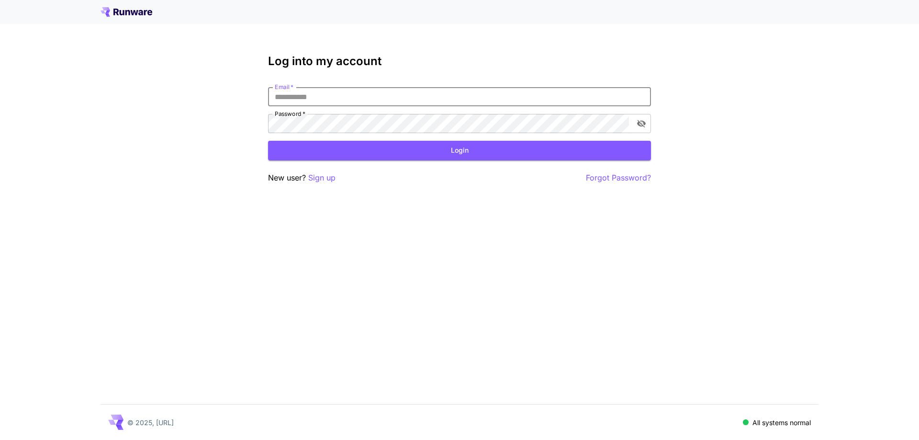
drag, startPoint x: 566, startPoint y: 93, endPoint x: 559, endPoint y: 109, distance: 16.7
click at [566, 93] on input "Email   *" at bounding box center [459, 96] width 383 height 19
paste input "**********"
type input "**********"
click at [567, 147] on button "Login" at bounding box center [459, 151] width 383 height 20
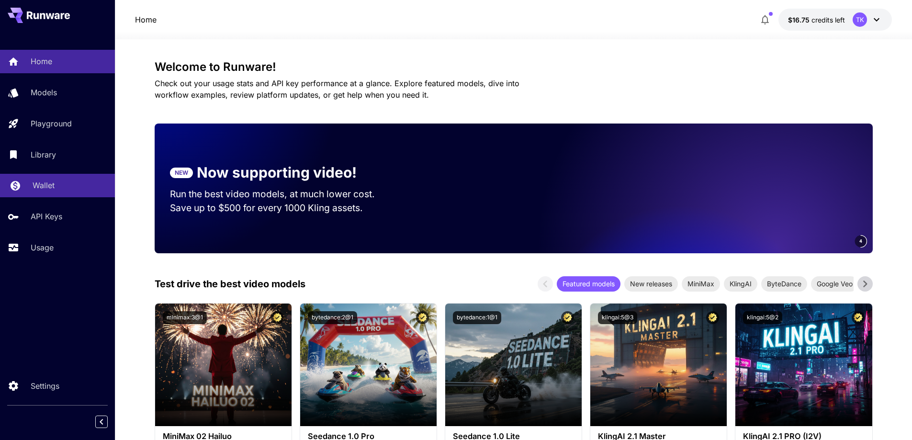
click at [49, 183] on p "Wallet" at bounding box center [44, 184] width 22 height 11
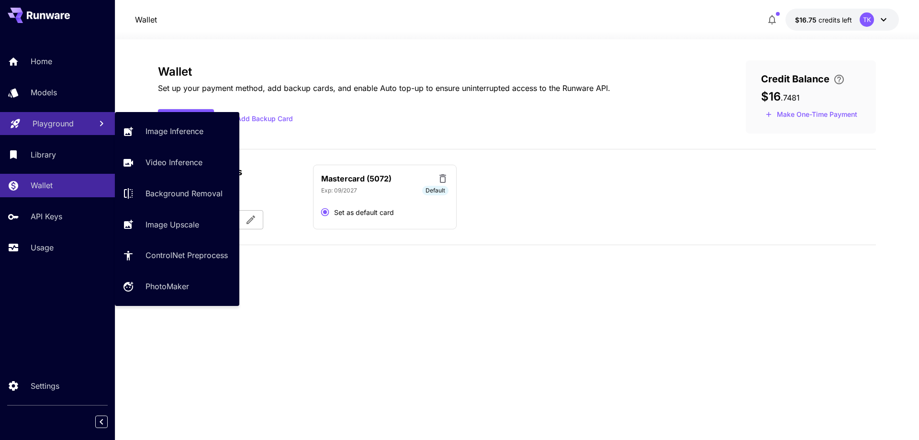
click at [48, 135] on link "Playground" at bounding box center [57, 123] width 115 height 23
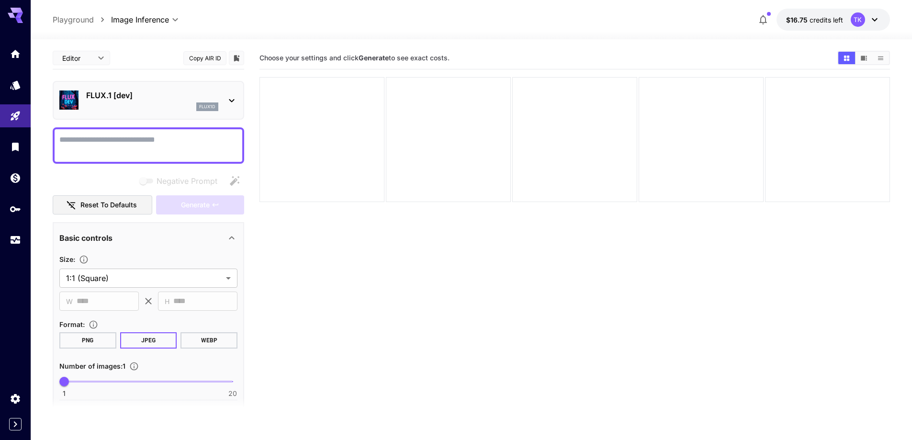
click at [213, 342] on button "WEBP" at bounding box center [208, 340] width 57 height 16
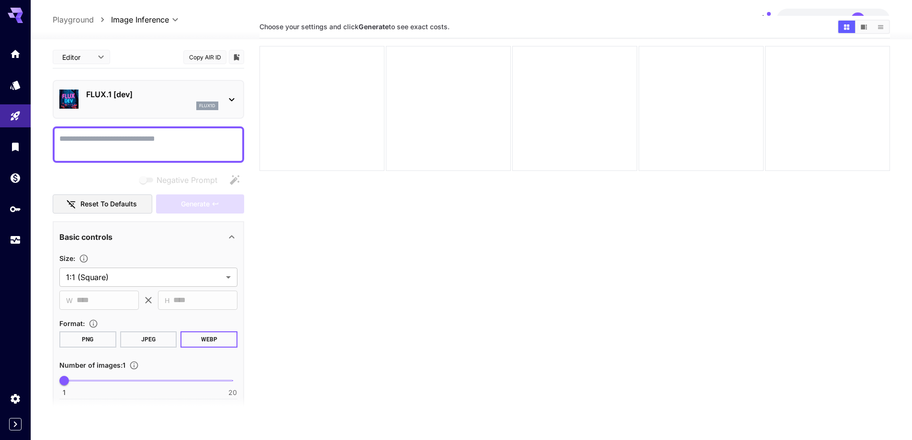
scroll to position [76, 0]
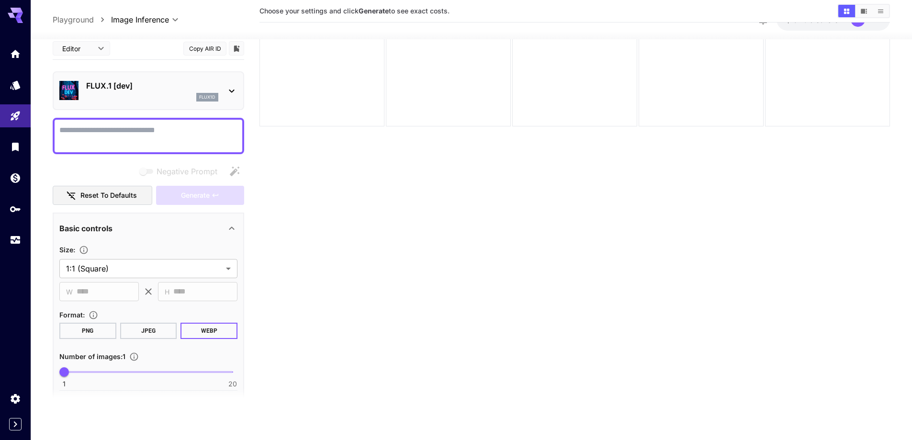
click at [145, 90] on p "FLUX.1 [dev]" at bounding box center [152, 85] width 132 height 11
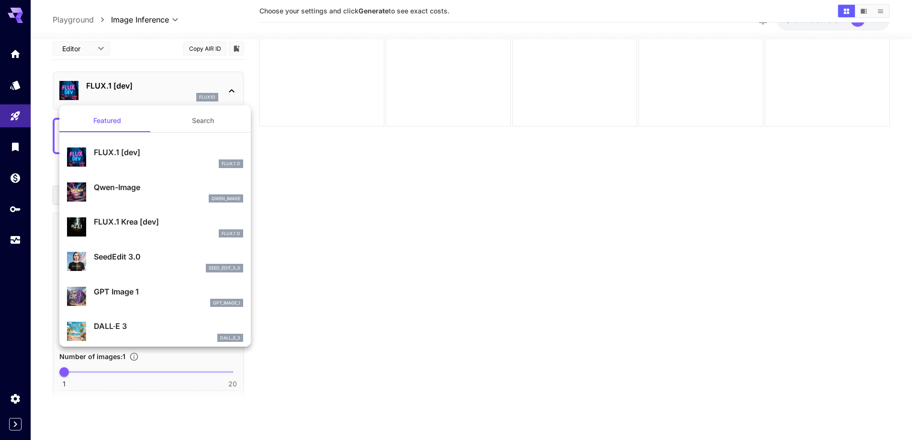
click at [336, 325] on div at bounding box center [459, 220] width 919 height 440
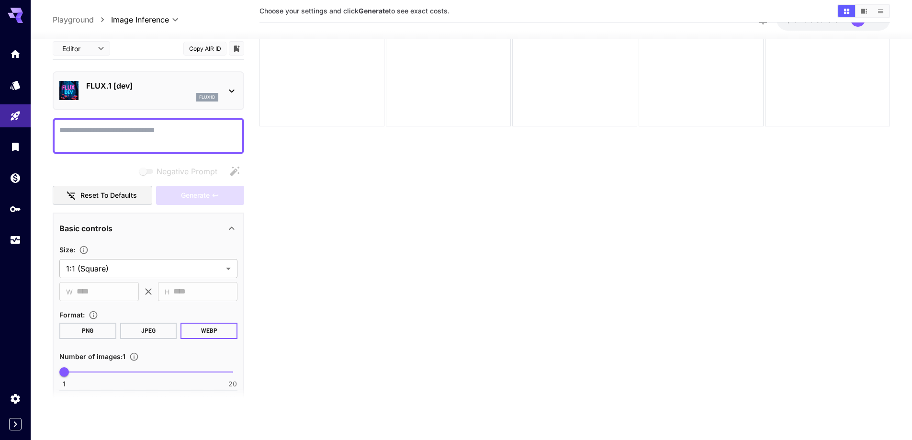
click at [93, 124] on textarea "Negative Prompt" at bounding box center [148, 135] width 178 height 23
click at [86, 371] on span at bounding box center [148, 372] width 168 height 2
click at [99, 374] on span "1 20 3" at bounding box center [148, 372] width 168 height 14
type input "*"
click at [176, 144] on textarea "Negative Prompt" at bounding box center [148, 135] width 178 height 23
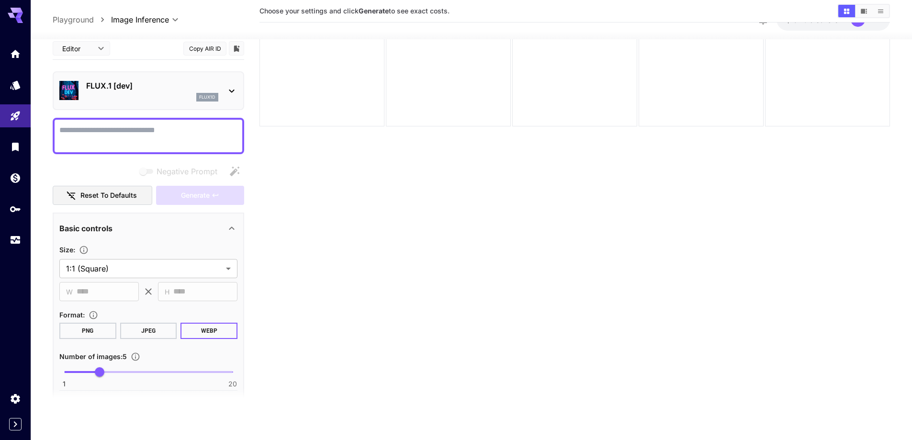
paste textarea "**********"
type textarea "**********"
click at [204, 197] on span "Generate" at bounding box center [195, 196] width 29 height 12
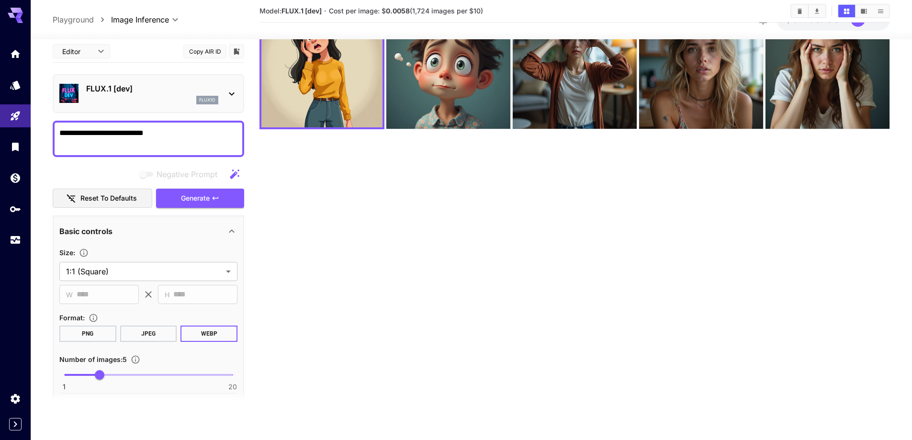
scroll to position [0, 0]
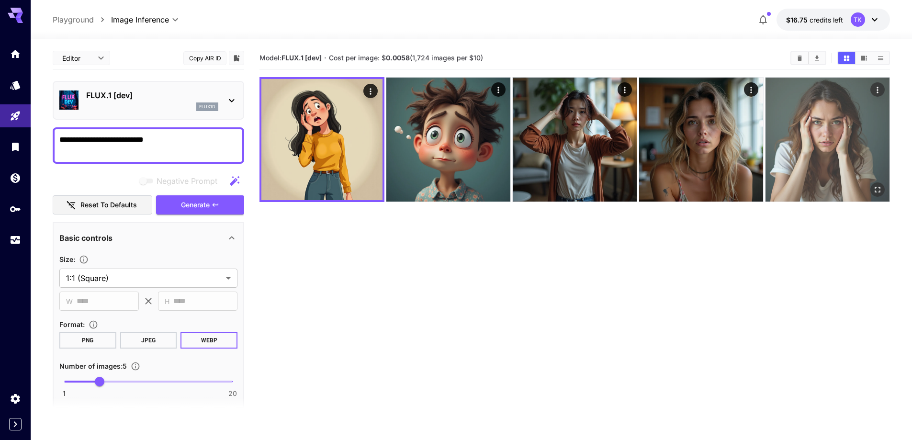
click at [842, 145] on img at bounding box center [827, 140] width 124 height 124
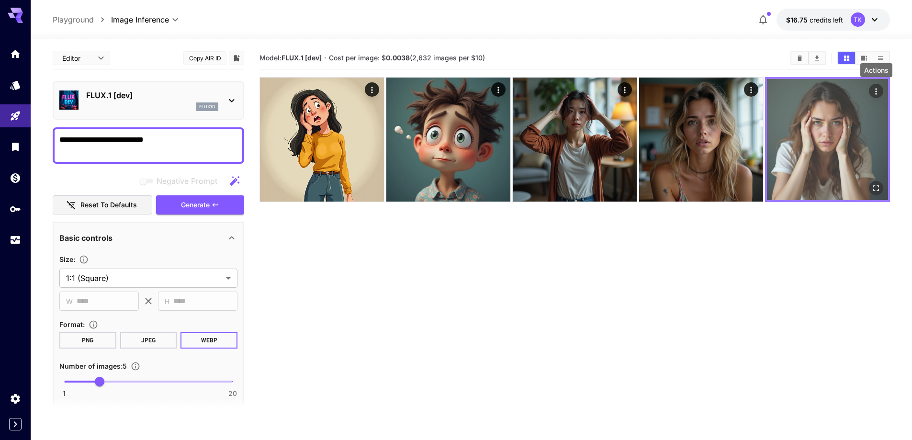
click at [875, 92] on icon "Actions" at bounding box center [875, 91] width 1 height 6
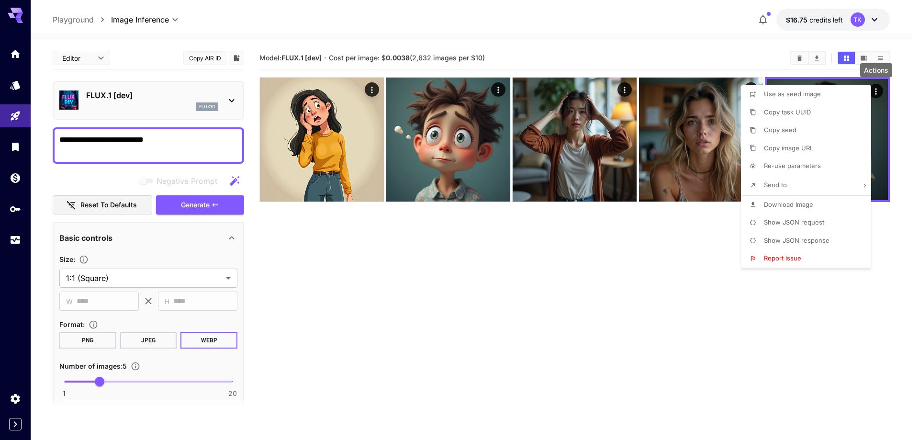
click at [794, 210] on li "Download Image" at bounding box center [809, 205] width 136 height 18
click at [608, 287] on div at bounding box center [459, 220] width 919 height 440
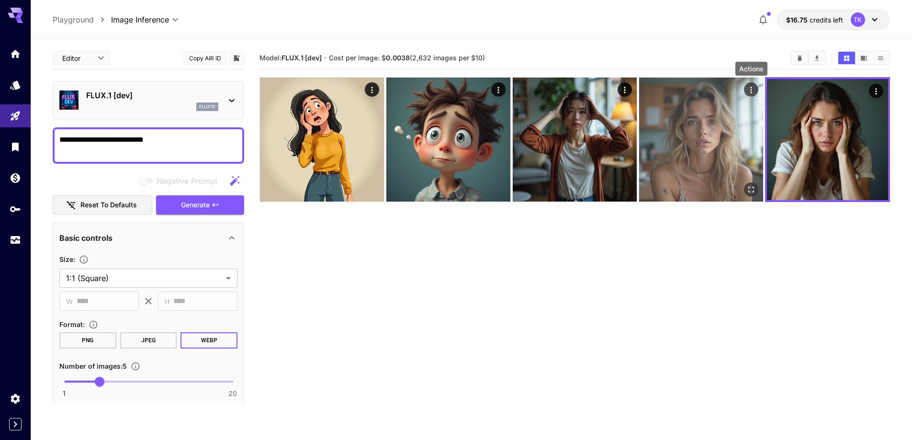
click at [752, 92] on icon "Actions" at bounding box center [751, 90] width 10 height 10
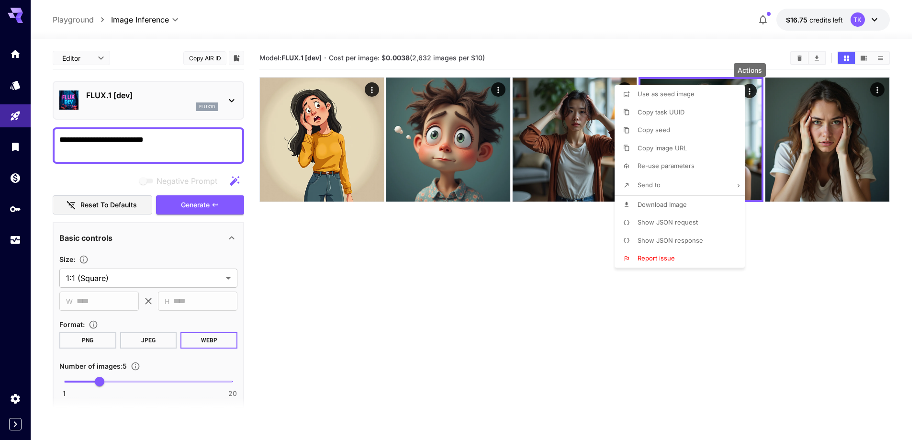
click at [684, 204] on span "Download Image" at bounding box center [662, 205] width 49 height 8
click at [483, 267] on div at bounding box center [459, 220] width 919 height 440
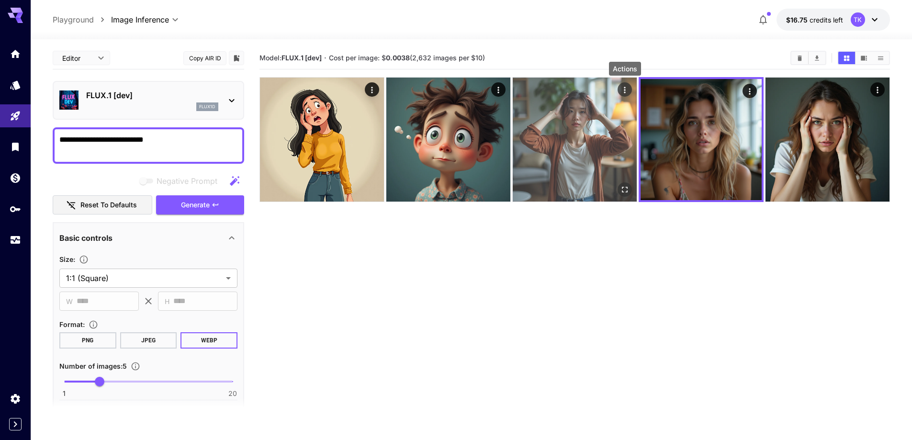
click at [626, 90] on icon "Actions" at bounding box center [625, 90] width 10 height 10
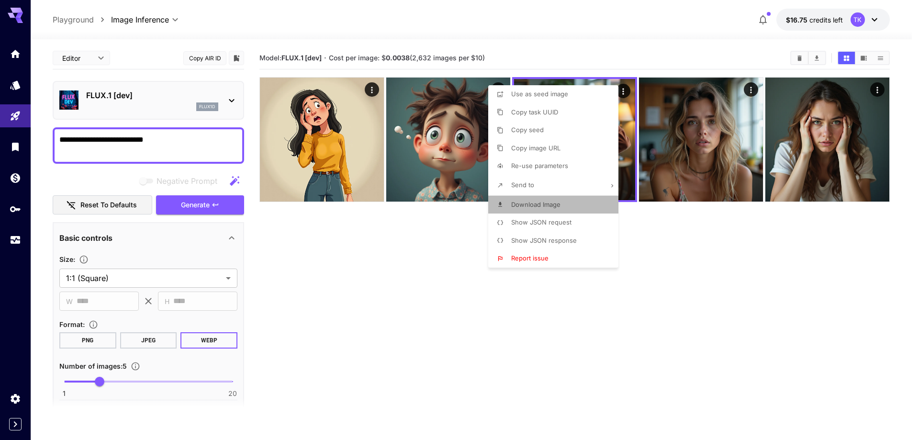
click at [543, 208] on span "Download Image" at bounding box center [535, 205] width 49 height 8
click at [402, 282] on div at bounding box center [459, 220] width 919 height 440
